Goal: Information Seeking & Learning: Learn about a topic

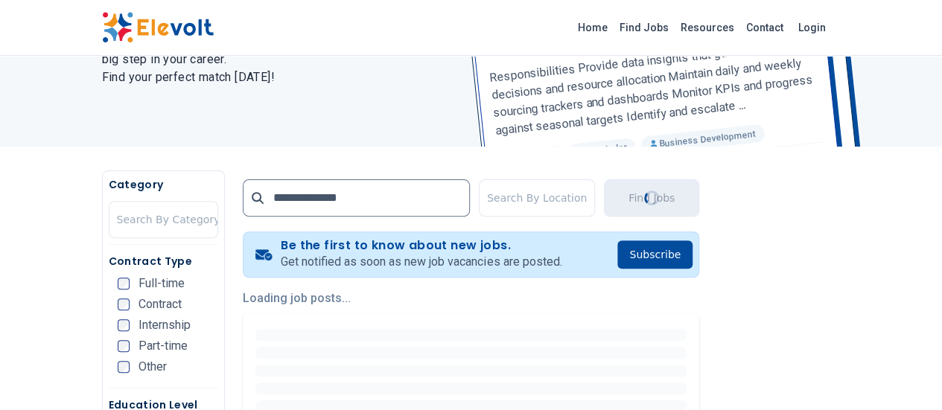
scroll to position [272, 0]
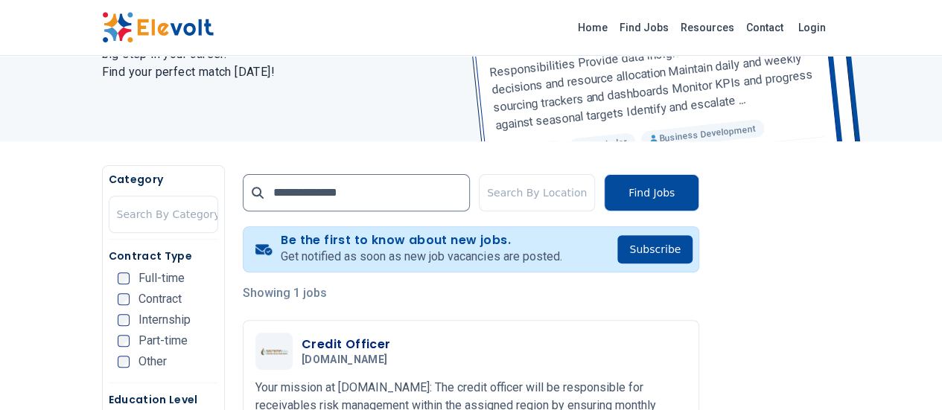
scroll to position [166, 0]
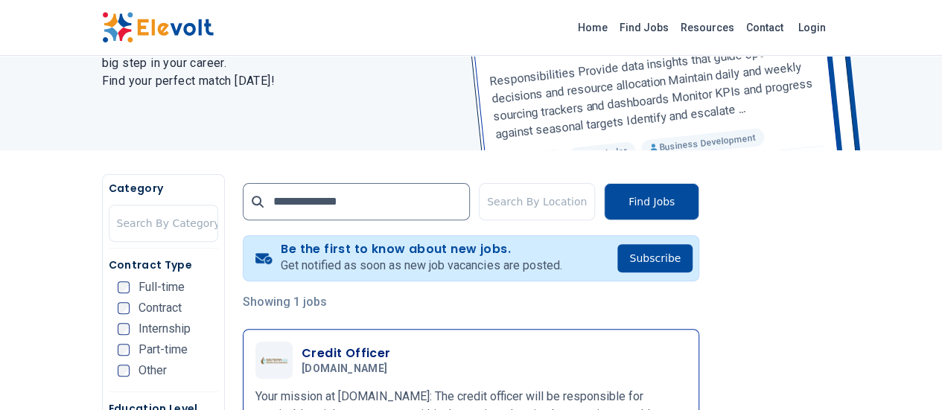
click at [302, 354] on h3 "Credit Officer" at bounding box center [348, 354] width 92 height 18
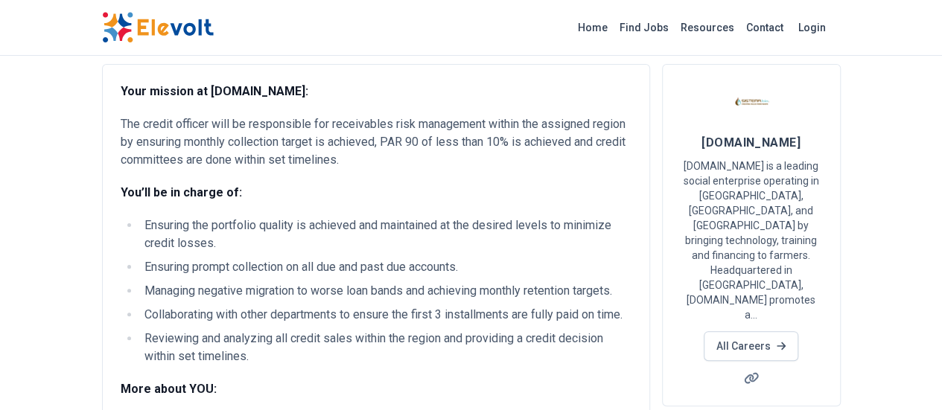
scroll to position [31, 0]
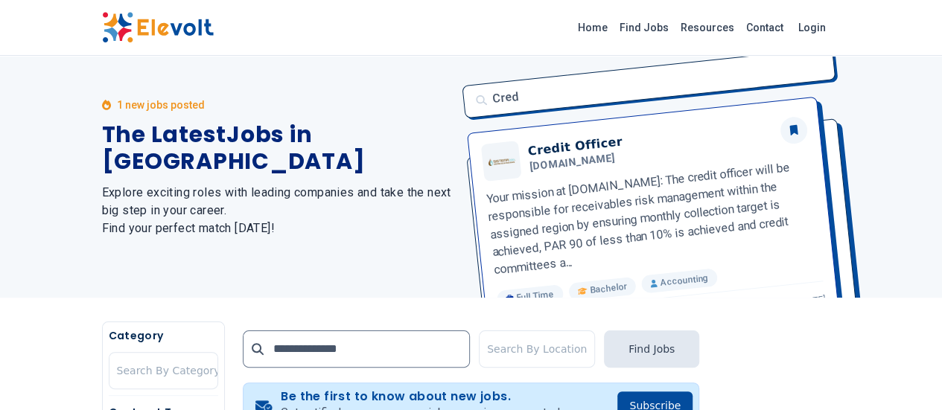
scroll to position [19, 0]
